Goal: Transaction & Acquisition: Purchase product/service

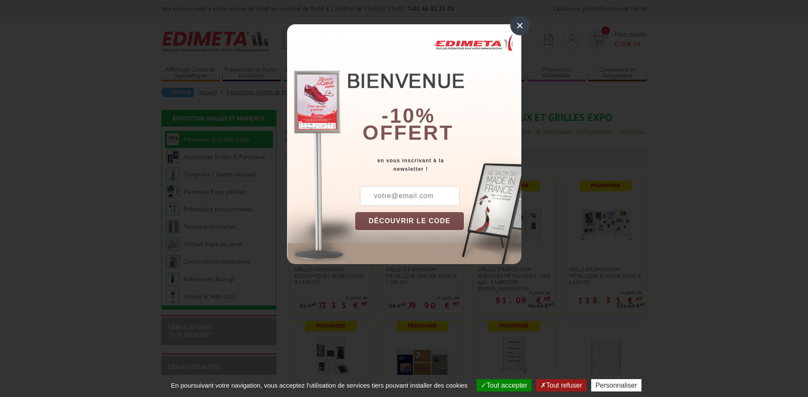
click at [519, 26] on div "×" at bounding box center [521, 26] width 20 height 20
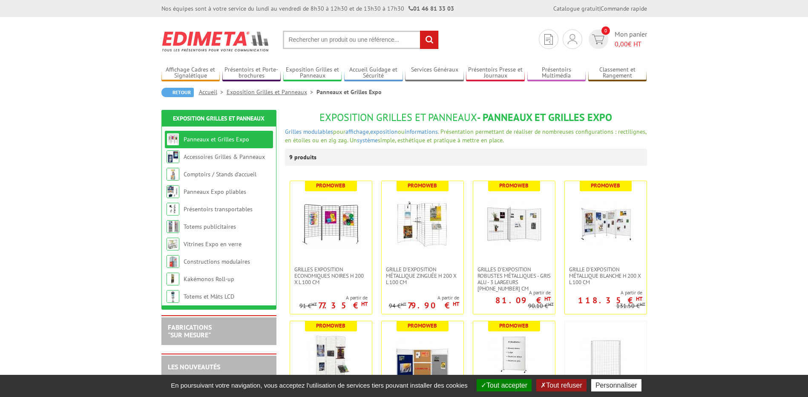
click at [510, 383] on button "Tout accepter" at bounding box center [504, 385] width 55 height 12
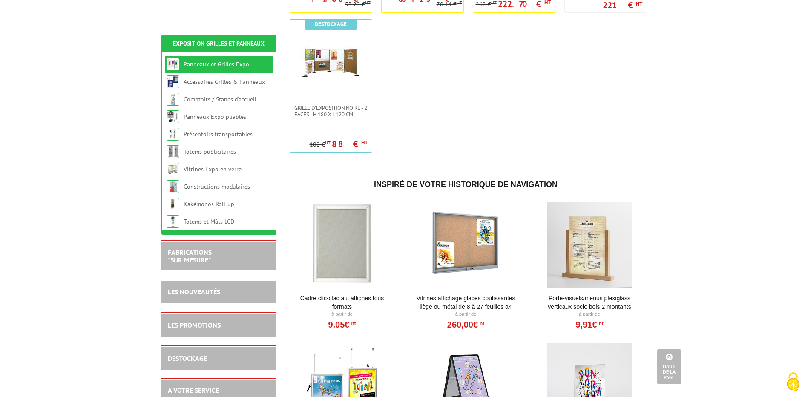
scroll to position [440, 0]
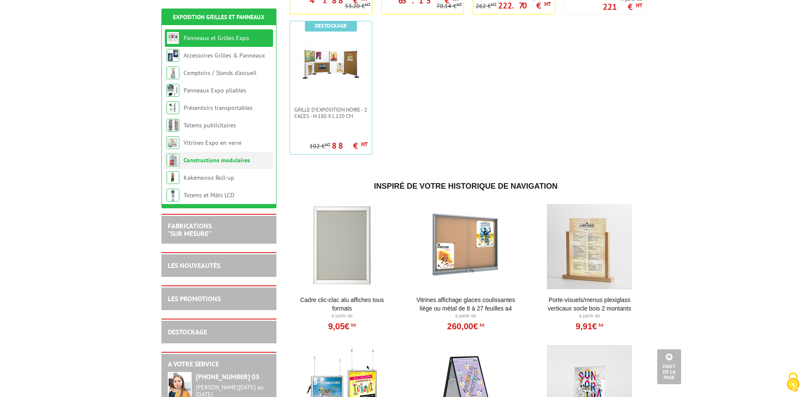
click at [191, 159] on link "Constructions modulaires" at bounding box center [217, 160] width 66 height 8
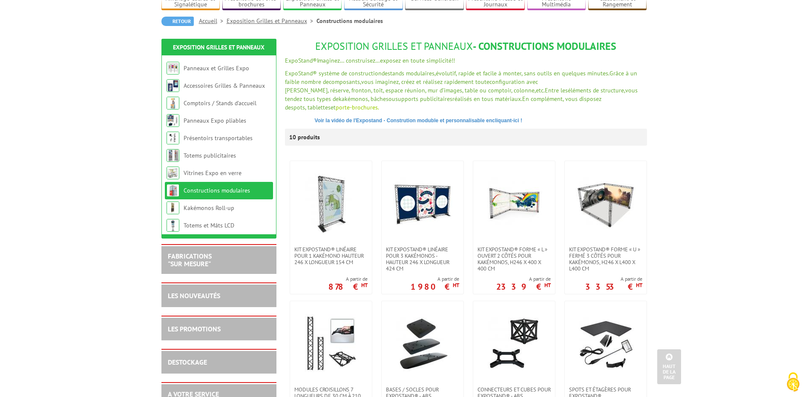
scroll to position [43, 0]
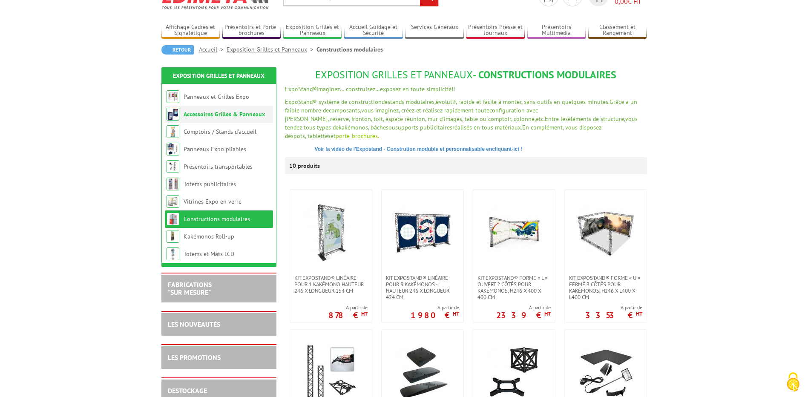
click at [205, 113] on link "Accessoires Grilles & Panneaux" at bounding box center [224, 114] width 81 height 8
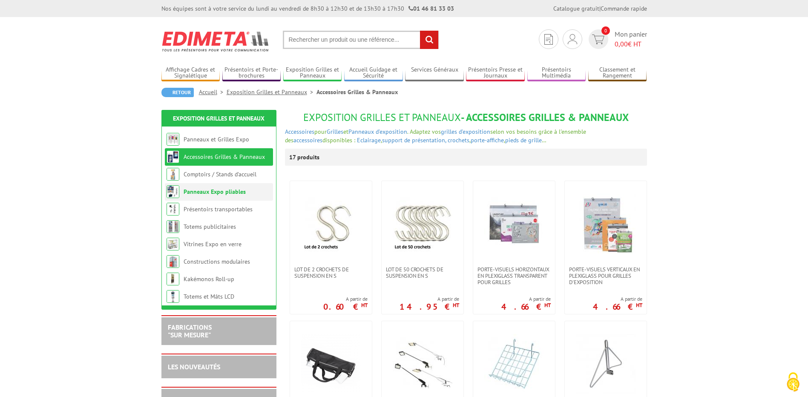
click at [204, 191] on link "Panneaux Expo pliables" at bounding box center [215, 192] width 62 height 8
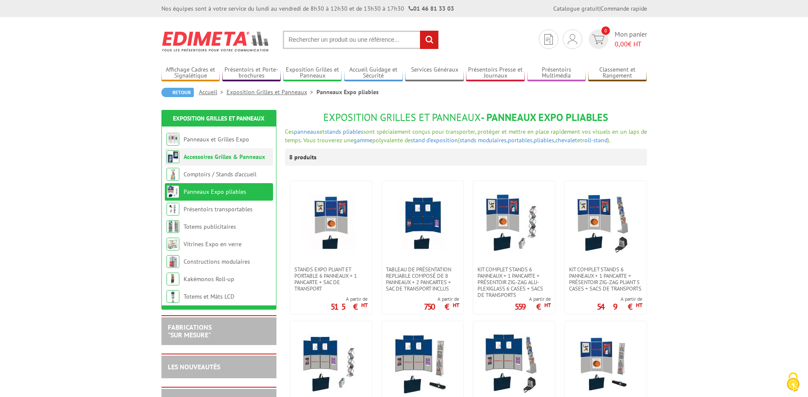
click at [208, 157] on link "Accessoires Grilles & Panneaux" at bounding box center [224, 157] width 81 height 8
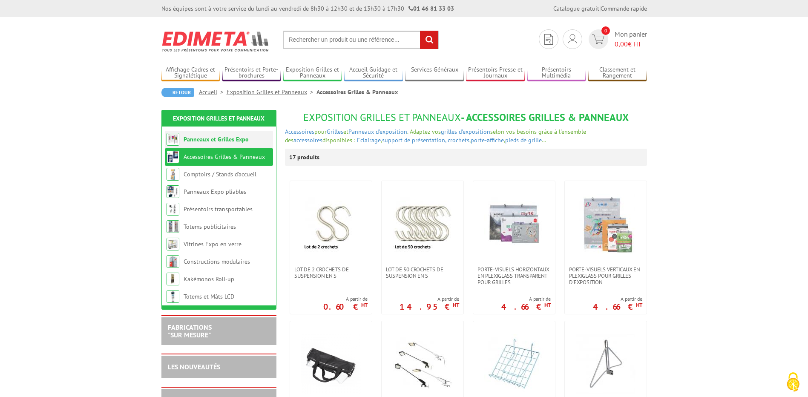
click at [215, 138] on link "Panneaux et Grilles Expo" at bounding box center [216, 140] width 65 height 8
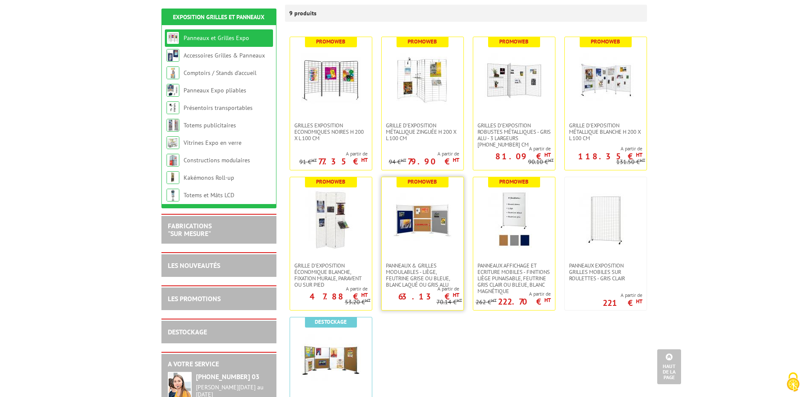
scroll to position [85, 0]
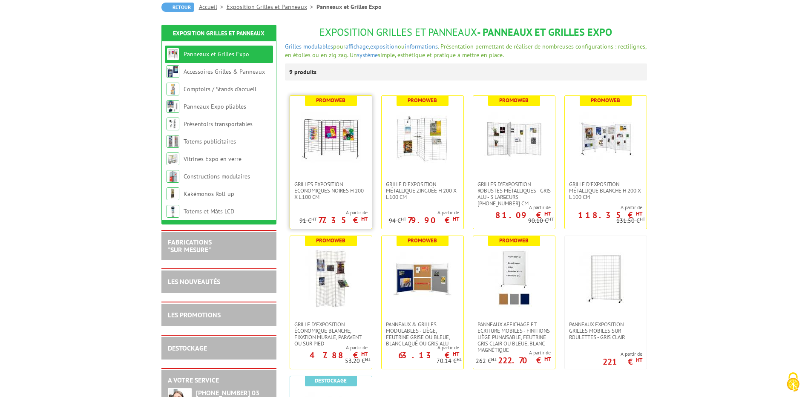
click at [325, 145] on img at bounding box center [331, 139] width 60 height 60
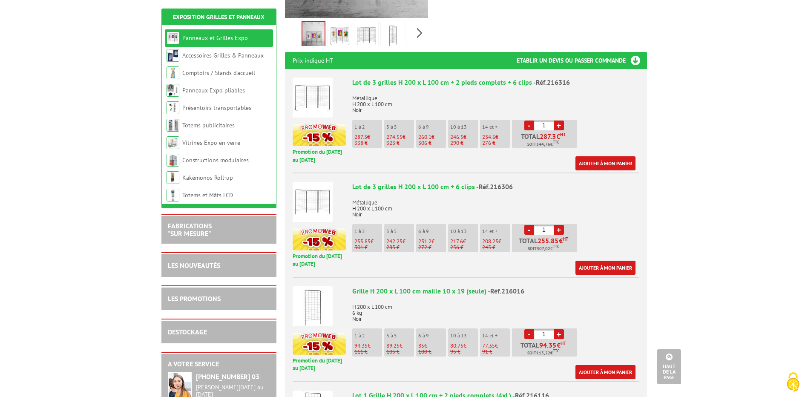
scroll to position [341, 0]
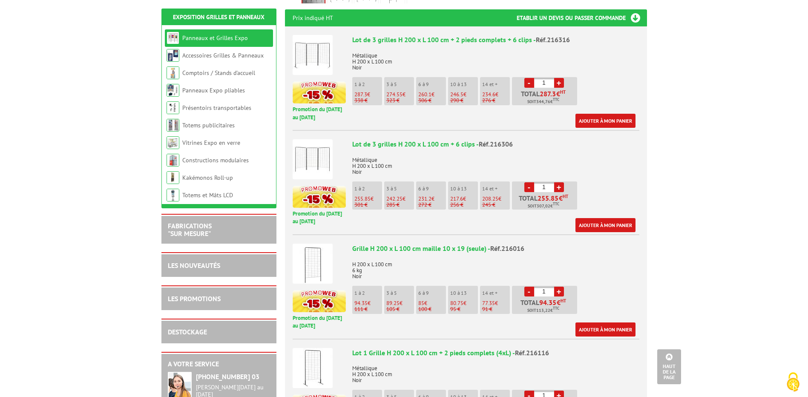
click at [313, 50] on img at bounding box center [313, 55] width 40 height 40
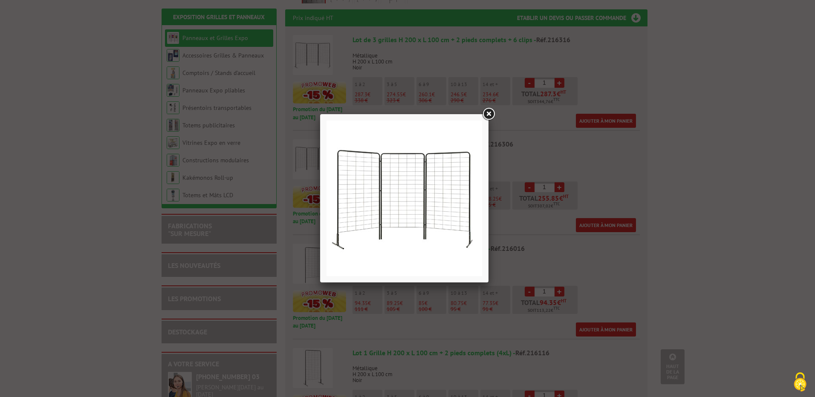
click at [487, 115] on link at bounding box center [488, 114] width 15 height 15
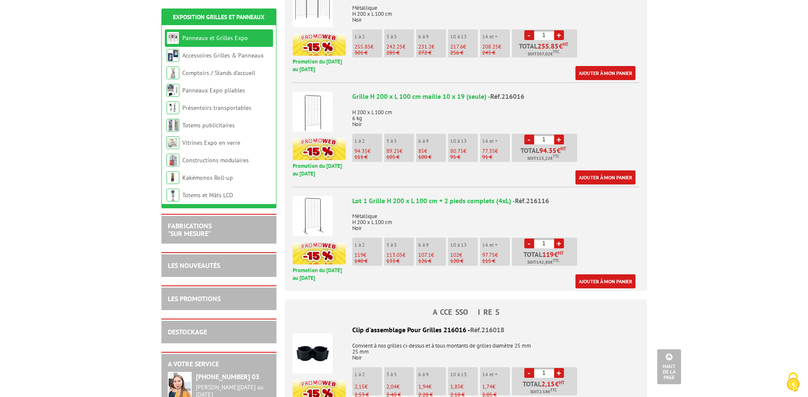
scroll to position [511, 0]
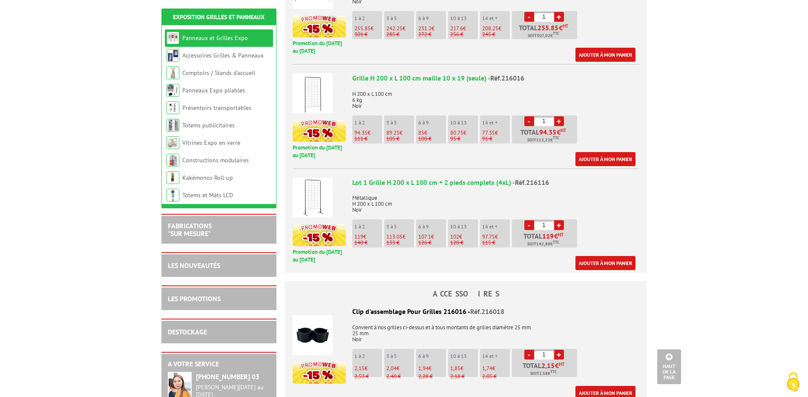
click at [309, 92] on img at bounding box center [313, 93] width 40 height 40
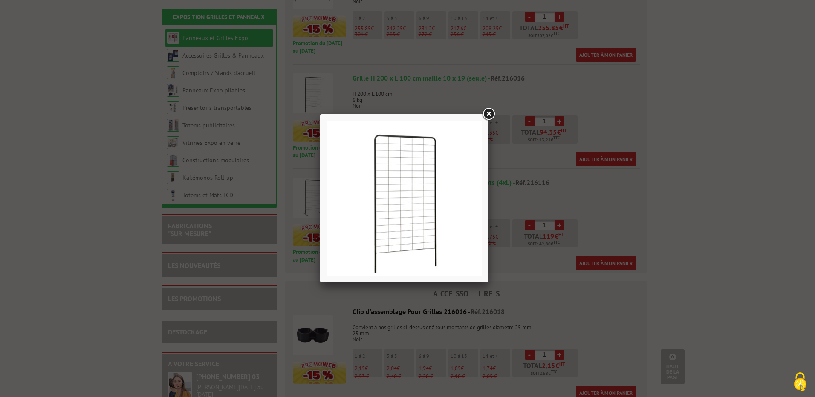
click at [487, 115] on link at bounding box center [488, 114] width 15 height 15
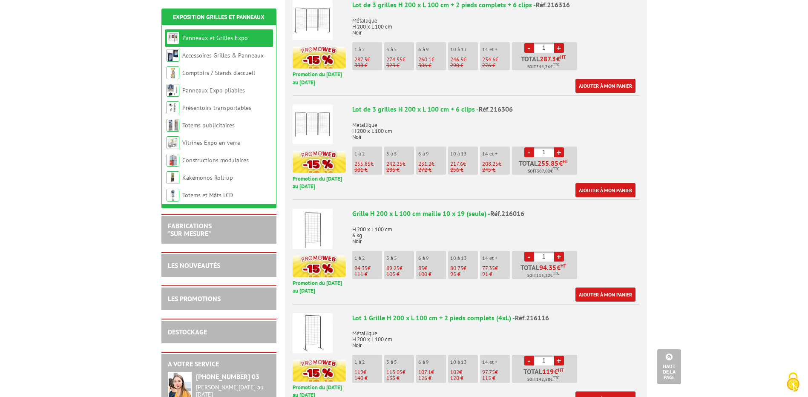
scroll to position [384, 0]
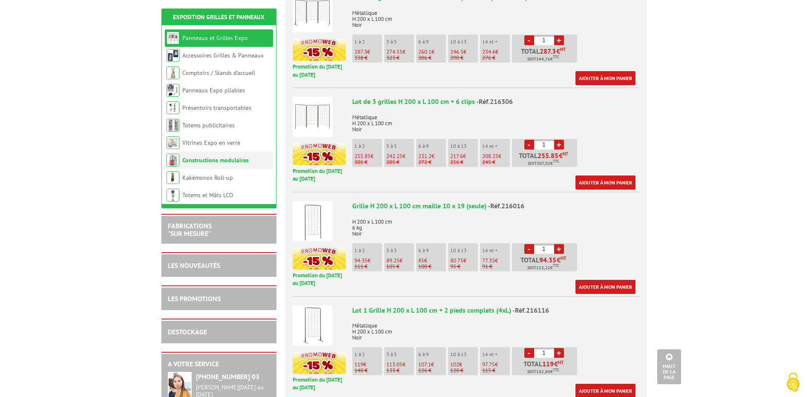
click at [216, 160] on link "Constructions modulaires" at bounding box center [215, 160] width 66 height 8
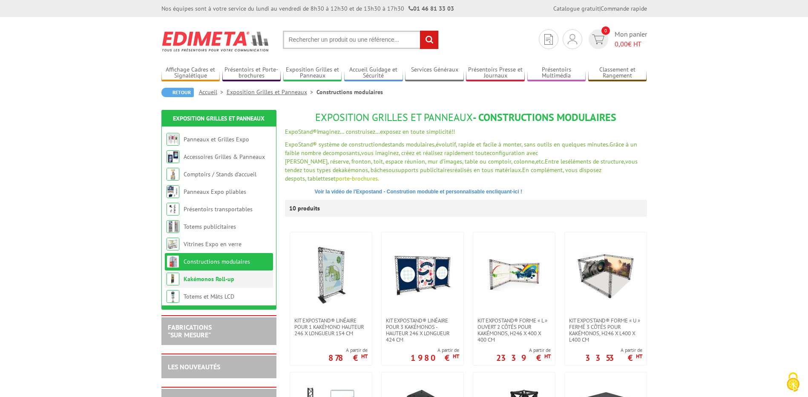
click at [210, 280] on link "Kakémonos Roll-up" at bounding box center [209, 279] width 51 height 8
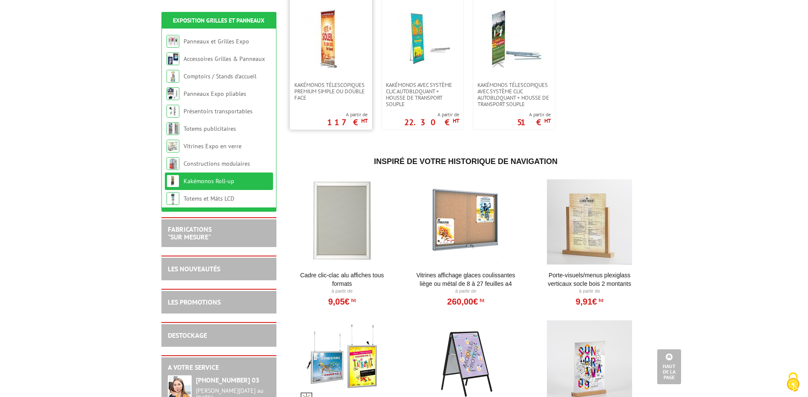
scroll to position [341, 0]
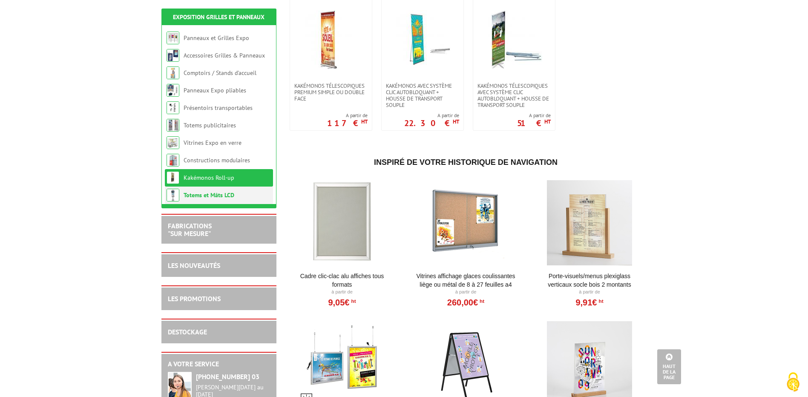
click at [220, 192] on link "Totems et Mâts LCD" at bounding box center [209, 195] width 51 height 8
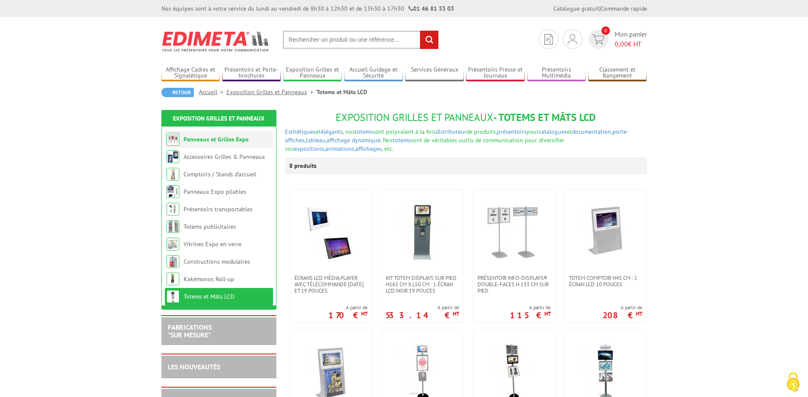
click at [223, 140] on link "Panneaux et Grilles Expo" at bounding box center [216, 140] width 65 height 8
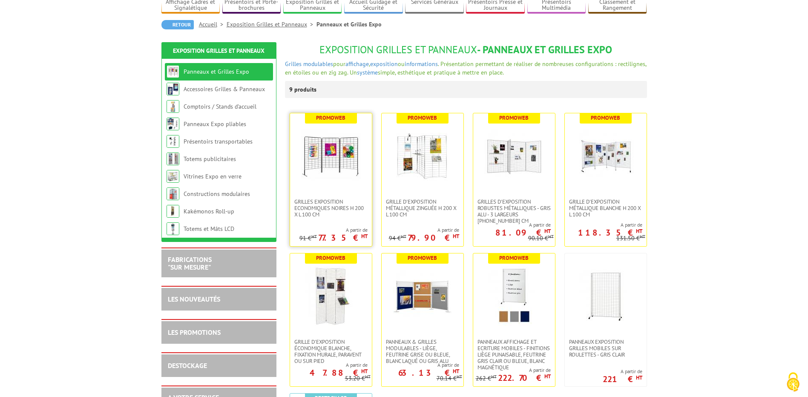
scroll to position [85, 0]
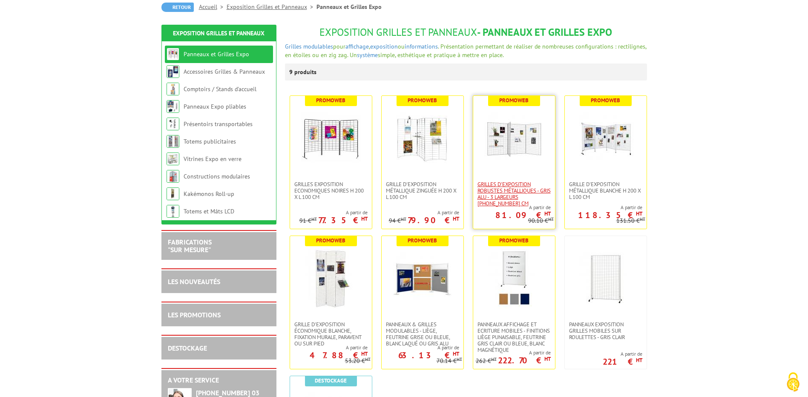
click at [498, 189] on span "Grilles d'exposition robustes métalliques - gris alu - 3 largeurs [PHONE_NUMBER…" at bounding box center [514, 194] width 73 height 26
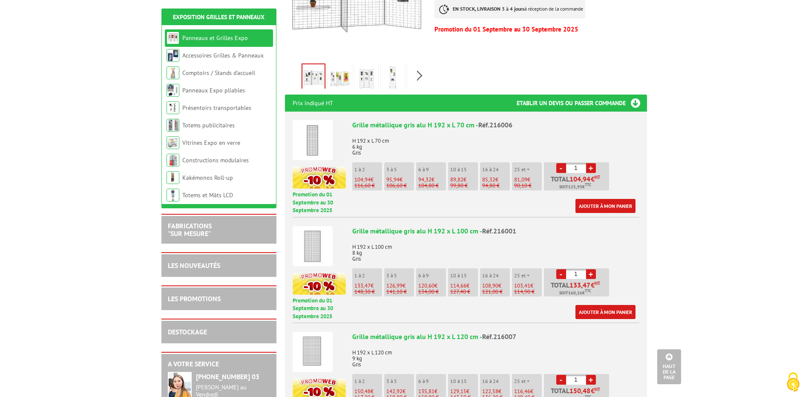
scroll to position [298, 0]
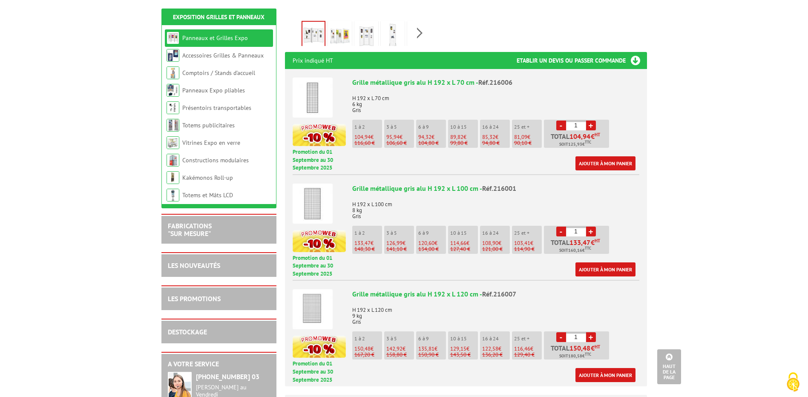
click at [590, 231] on link "+" at bounding box center [591, 232] width 10 height 10
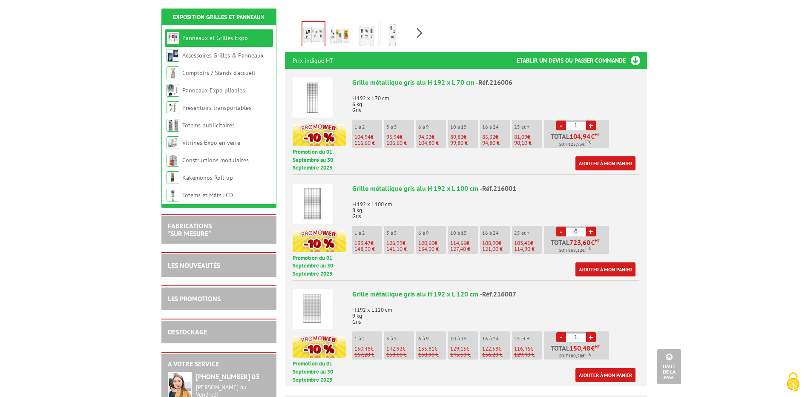
click at [590, 231] on link "+" at bounding box center [591, 232] width 10 height 10
click at [560, 229] on link "-" at bounding box center [562, 232] width 10 height 10
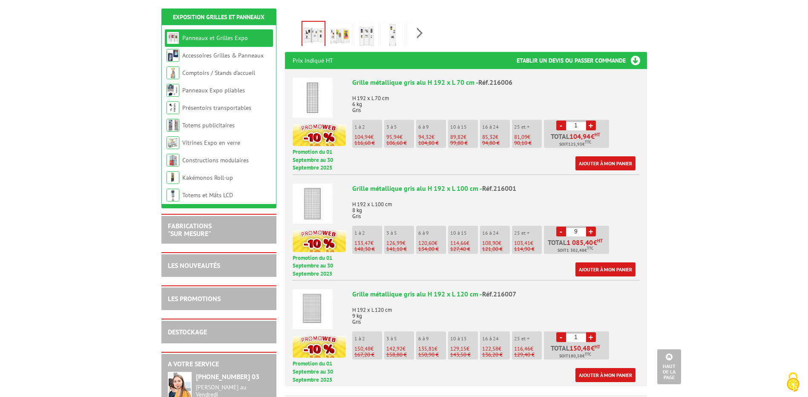
click at [560, 229] on link "-" at bounding box center [562, 232] width 10 height 10
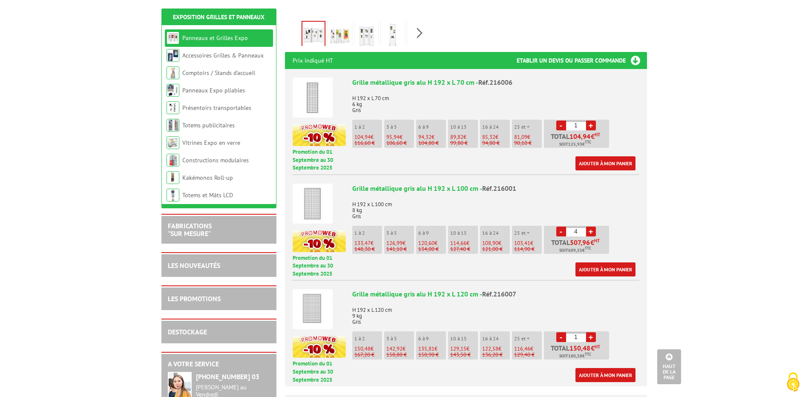
click at [560, 229] on link "-" at bounding box center [562, 232] width 10 height 10
type input "1"
click at [560, 229] on link "-" at bounding box center [562, 232] width 10 height 10
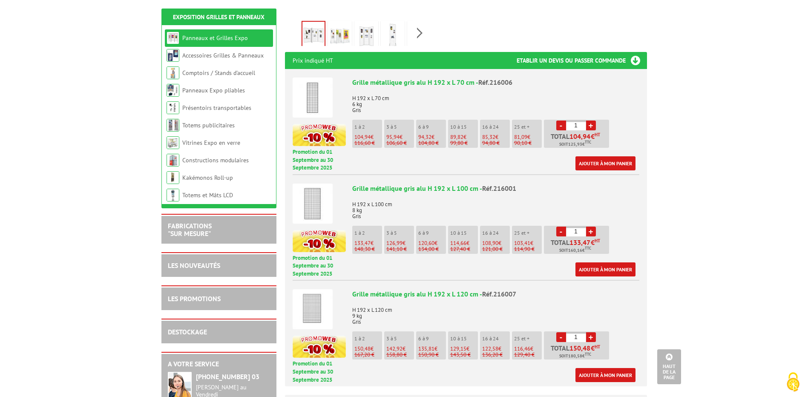
click at [560, 229] on link "-" at bounding box center [562, 232] width 10 height 10
click at [591, 126] on link "+" at bounding box center [591, 126] width 10 height 10
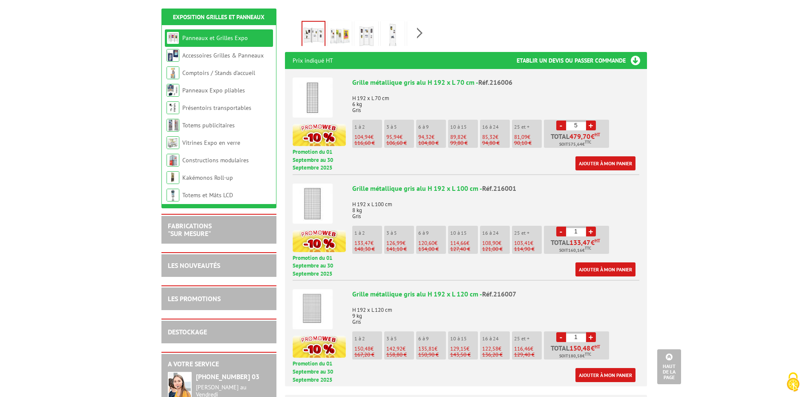
click at [591, 126] on link "+" at bounding box center [591, 126] width 10 height 10
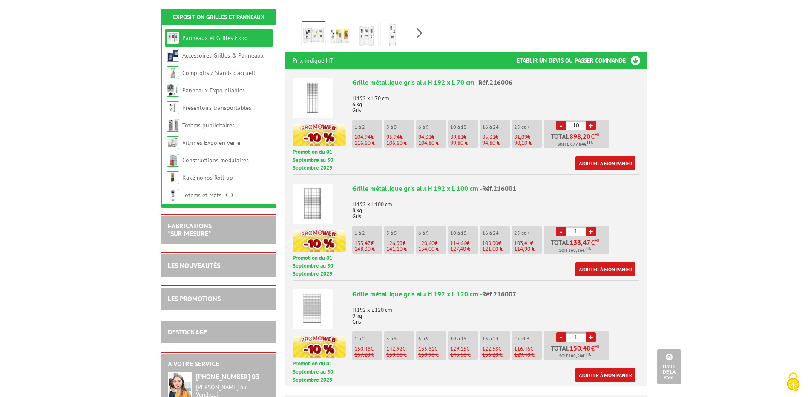
click at [591, 126] on link "+" at bounding box center [591, 126] width 10 height 10
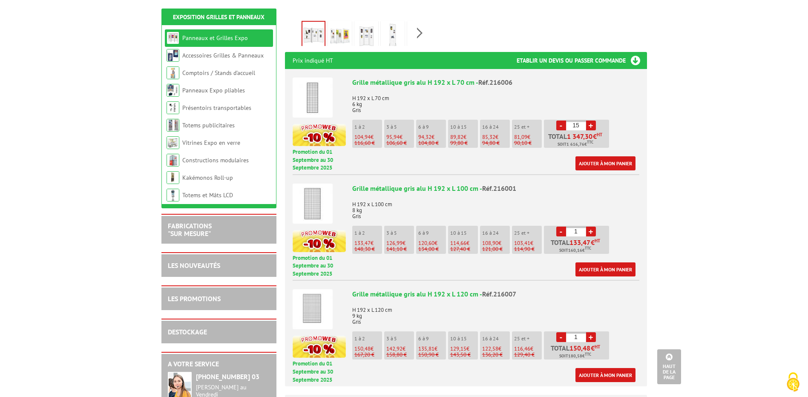
click at [591, 126] on link "+" at bounding box center [591, 126] width 10 height 10
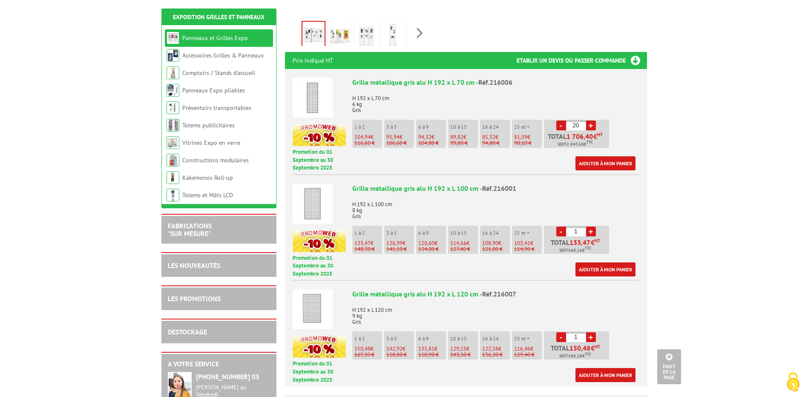
click at [591, 126] on link "+" at bounding box center [591, 126] width 10 height 10
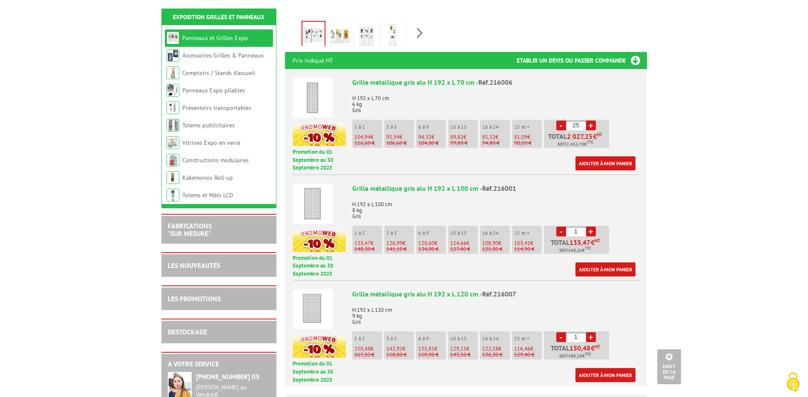
click at [562, 127] on link "-" at bounding box center [562, 126] width 10 height 10
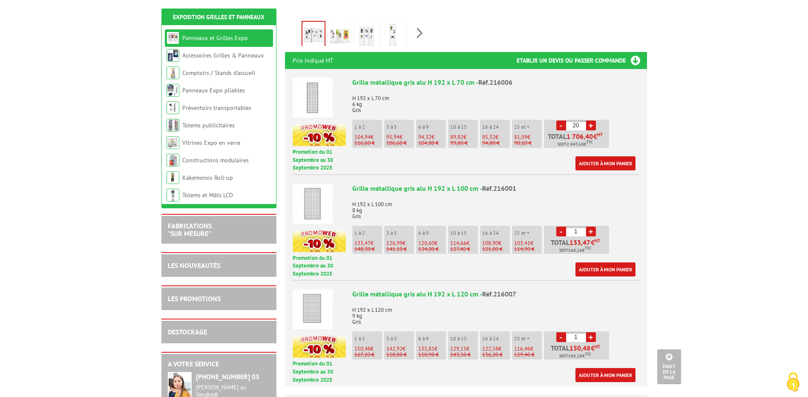
click at [562, 127] on link "-" at bounding box center [562, 126] width 10 height 10
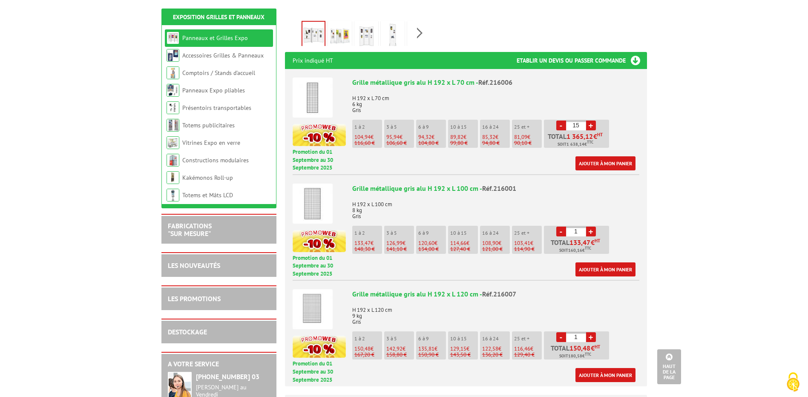
click at [562, 127] on link "-" at bounding box center [562, 126] width 10 height 10
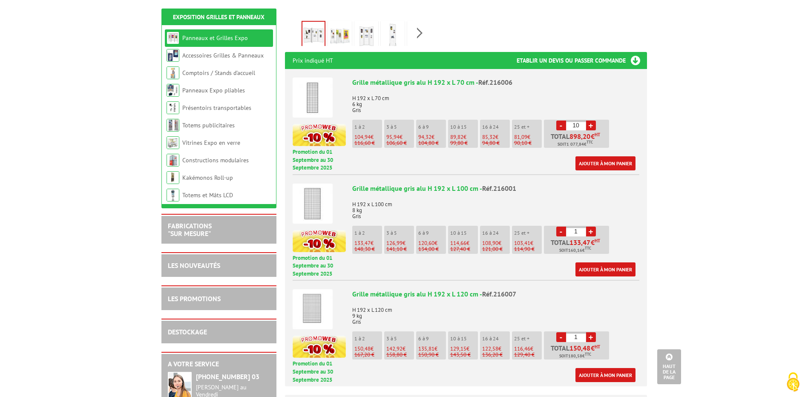
click at [562, 127] on link "-" at bounding box center [562, 126] width 10 height 10
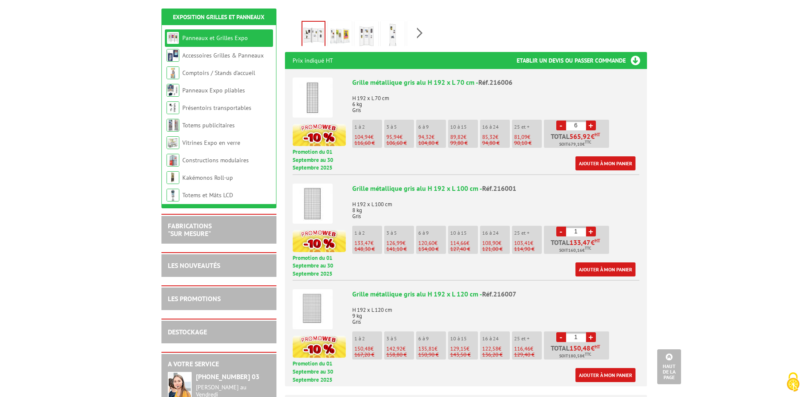
type input "5"
click at [590, 337] on link "+" at bounding box center [591, 337] width 10 height 10
click at [591, 337] on link "+" at bounding box center [591, 337] width 10 height 10
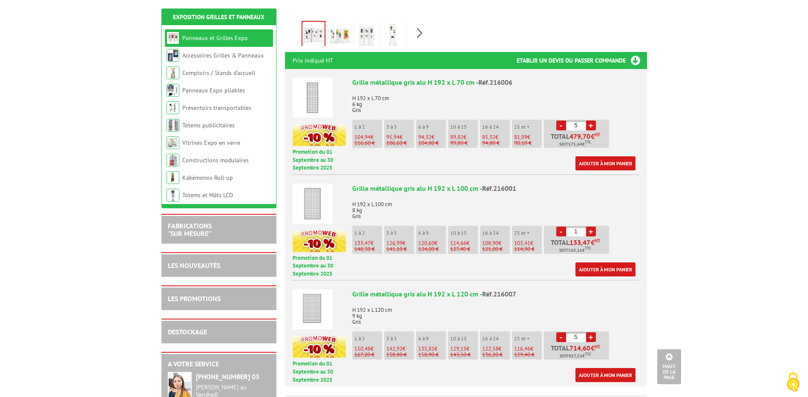
click at [591, 337] on link "+" at bounding box center [591, 337] width 10 height 10
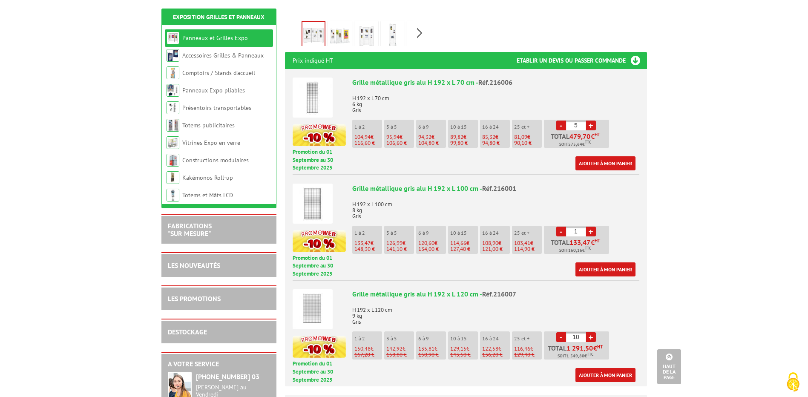
click at [591, 337] on link "+" at bounding box center [591, 337] width 10 height 10
type input "12"
click at [591, 125] on link "+" at bounding box center [591, 126] width 10 height 10
click at [592, 124] on link "+" at bounding box center [591, 126] width 10 height 10
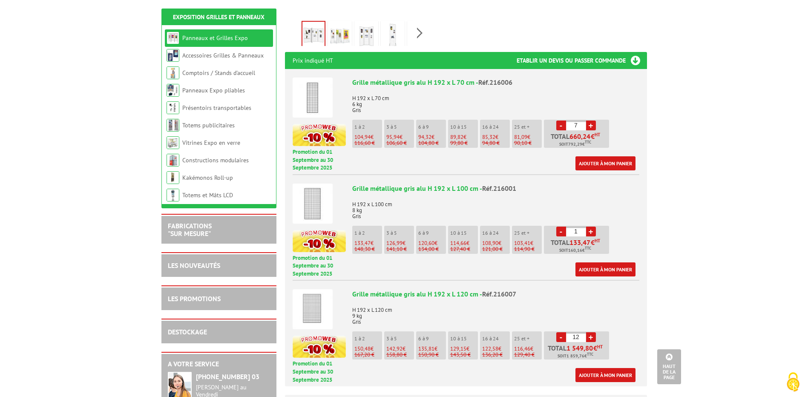
click at [592, 124] on link "+" at bounding box center [591, 126] width 10 height 10
type input "10"
click at [592, 338] on link "+" at bounding box center [591, 337] width 10 height 10
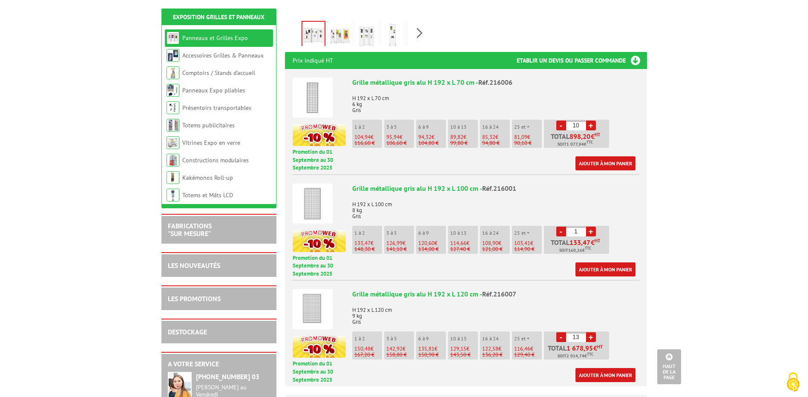
click at [592, 338] on link "+" at bounding box center [591, 337] width 10 height 10
type input "15"
